Goal: Transaction & Acquisition: Subscribe to service/newsletter

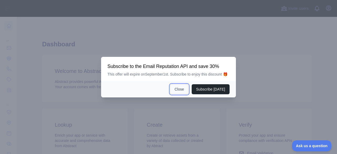
click at [183, 89] on button "Close" at bounding box center [179, 89] width 18 height 10
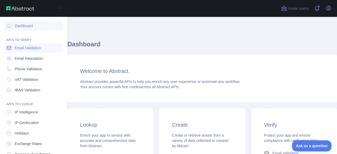
click at [12, 47] on link "Email Validation" at bounding box center [33, 47] width 59 height 9
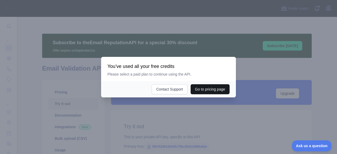
click at [201, 87] on button "Go to pricing page" at bounding box center [210, 89] width 39 height 10
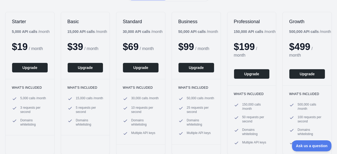
scroll to position [66, 0]
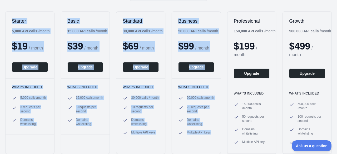
drag, startPoint x: 11, startPoint y: 17, endPoint x: 209, endPoint y: 135, distance: 230.0
click at [209, 135] on div "Starter 5,000 API calls / month $ 19 / month Upgrade What's included 5,000 call…" at bounding box center [168, 82] width 337 height 153
copy div "Starter 5,000 API calls / month $ 19 / month Upgrade What's included 5,000 call…"
click at [218, 10] on div "Starter 5,000 API calls / month $ 19 / month Upgrade What's included 5,000 call…" at bounding box center [168, 82] width 337 height 153
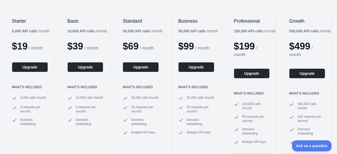
scroll to position [0, 0]
